Goal: Transaction & Acquisition: Book appointment/travel/reservation

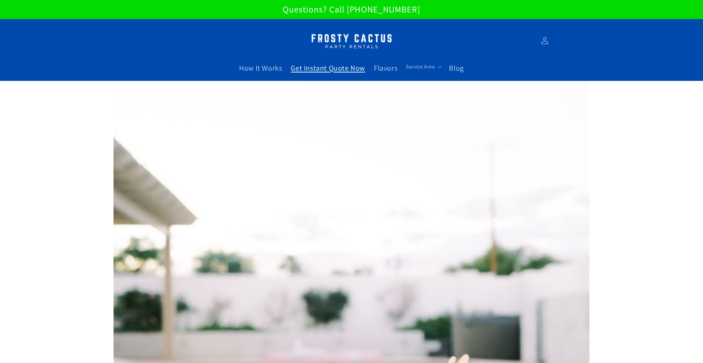
click at [328, 63] on span "Get Instant Quote Now" at bounding box center [328, 68] width 74 height 10
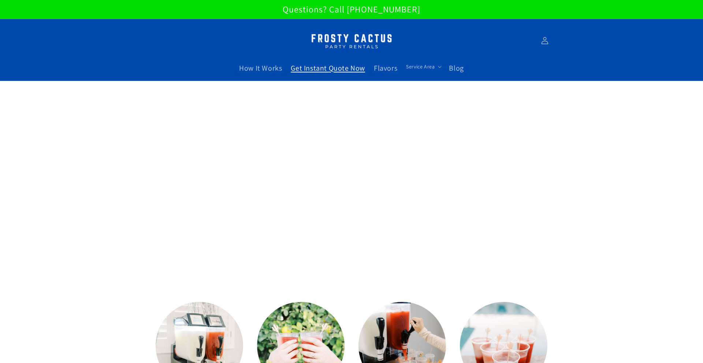
scroll to position [0, 0]
